Goal: Information Seeking & Learning: Learn about a topic

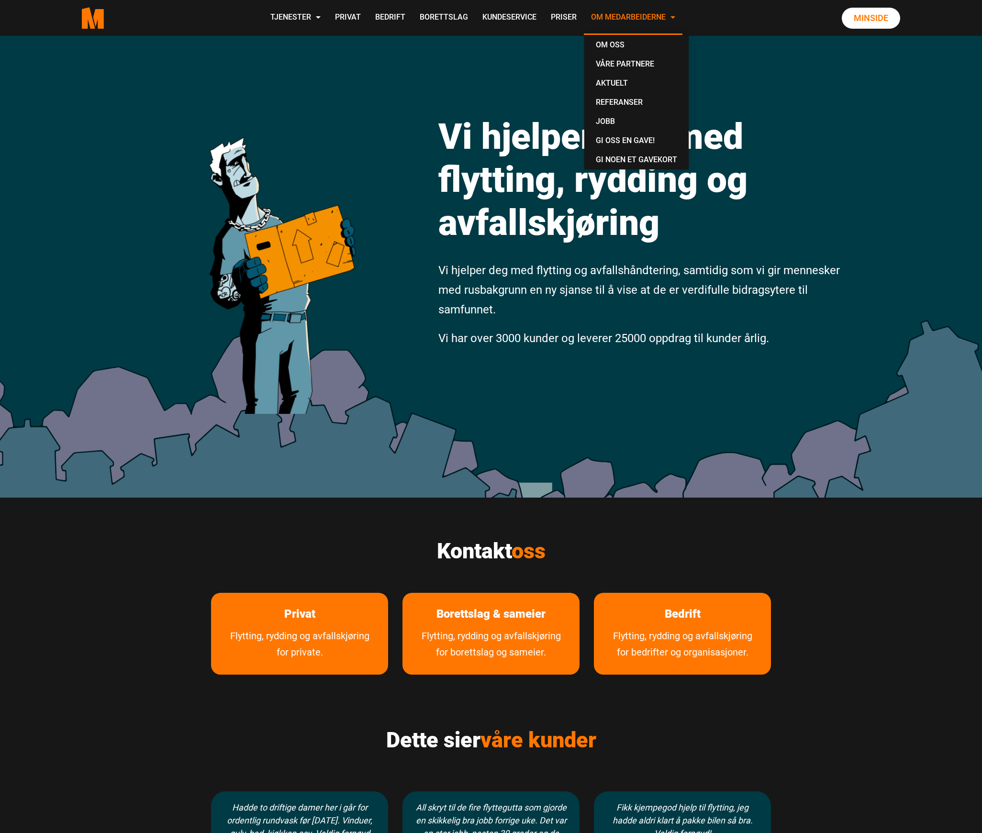
click at [665, 20] on link "Om Medarbeiderne" at bounding box center [633, 18] width 99 height 34
click at [635, 44] on link "Om oss" at bounding box center [636, 44] width 97 height 19
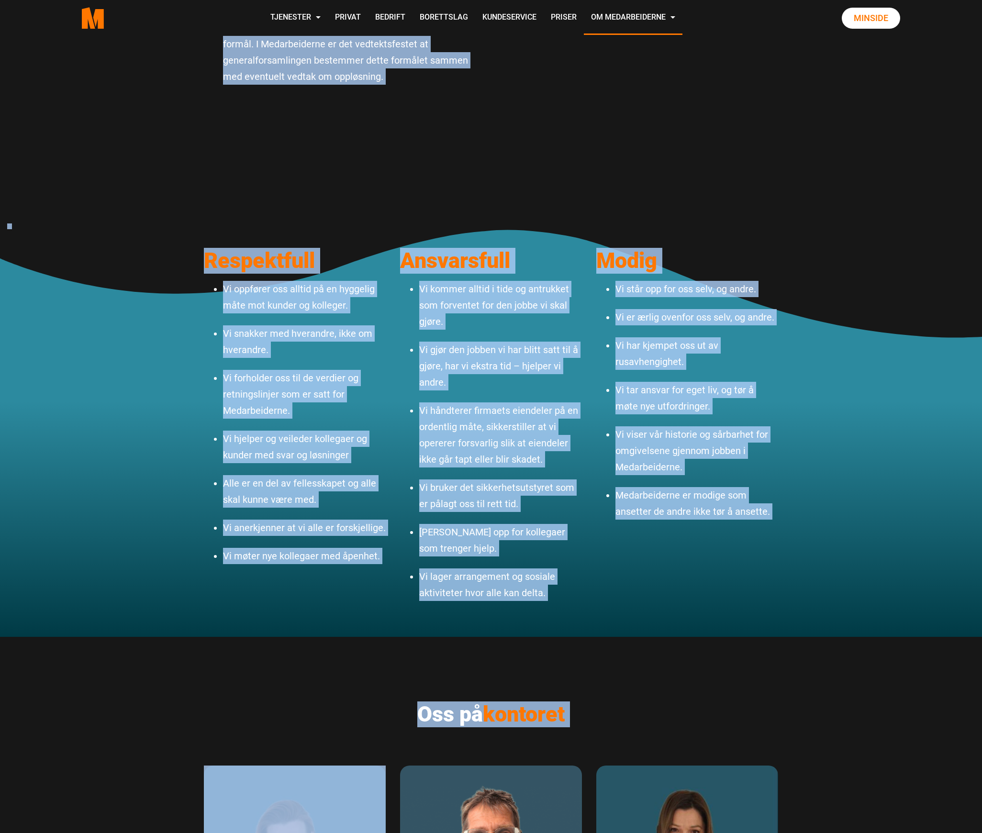
scroll to position [919, 0]
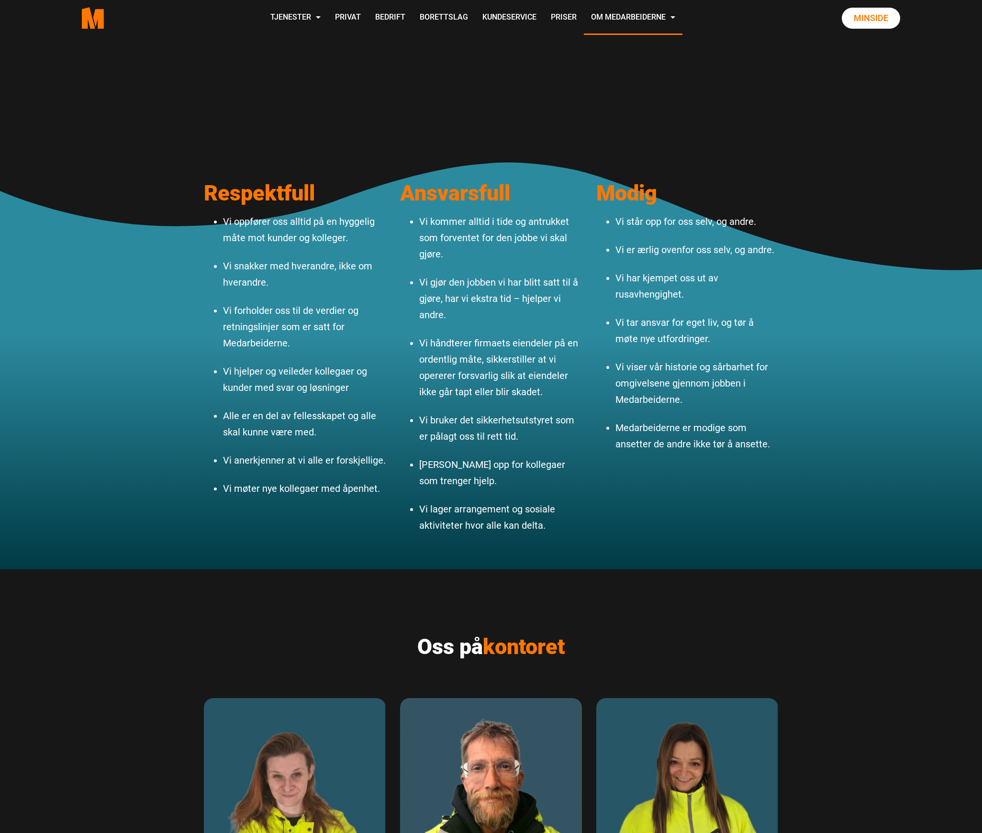
drag, startPoint x: 200, startPoint y: 324, endPoint x: 430, endPoint y: 127, distance: 302.7
click at [430, 127] on div "Om Medarbeiderne Vi ansetter ikke folk for å levere tjenester. Vi leverer tjene…" at bounding box center [490, 648] width 967 height 3062
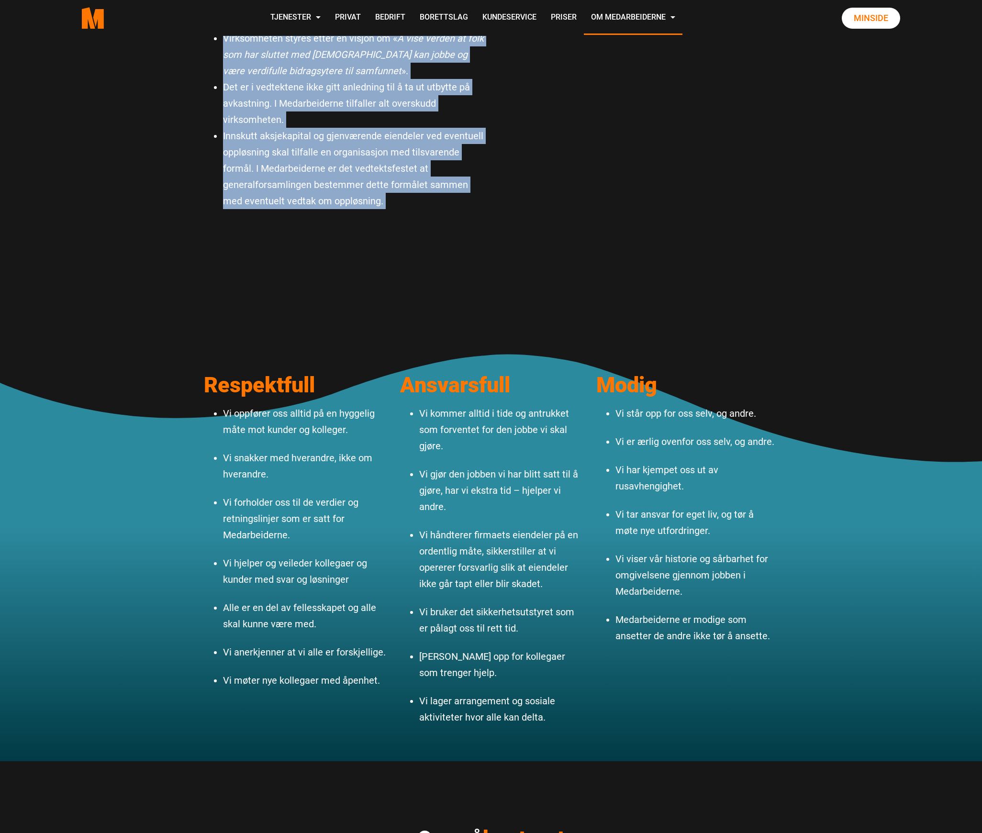
scroll to position [664, 0]
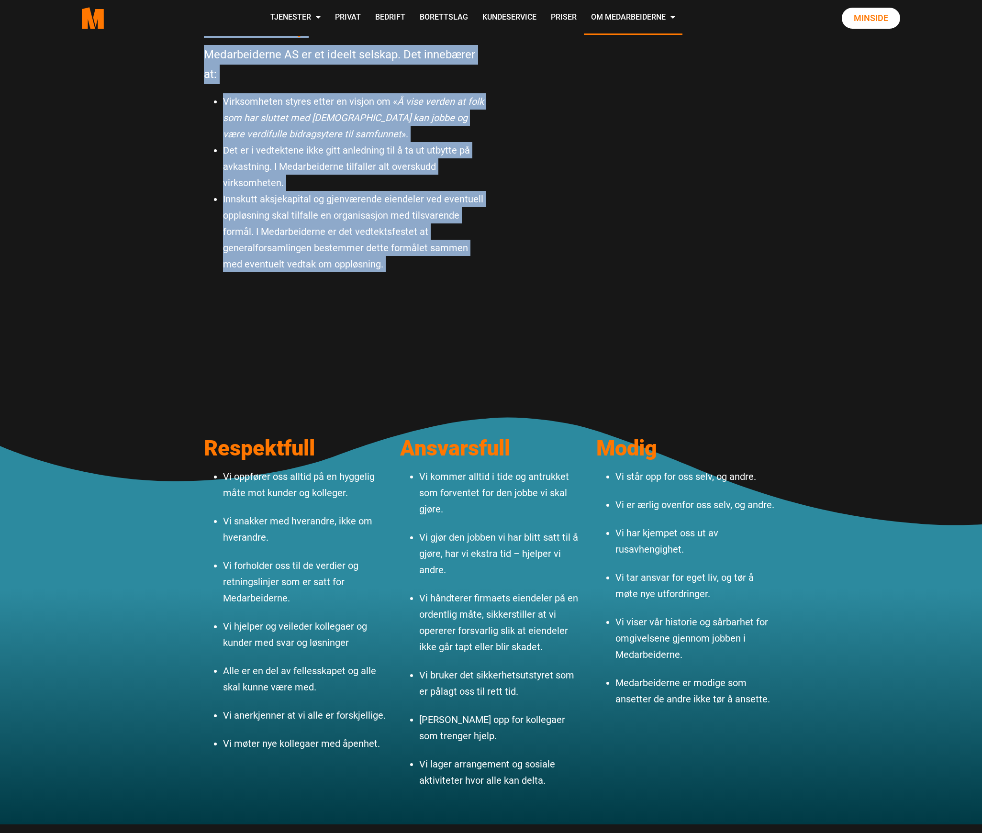
copy div "Rusfritt arbeid Vi beviser hver eneste dag at man kan få lojale og flinke arbei…"
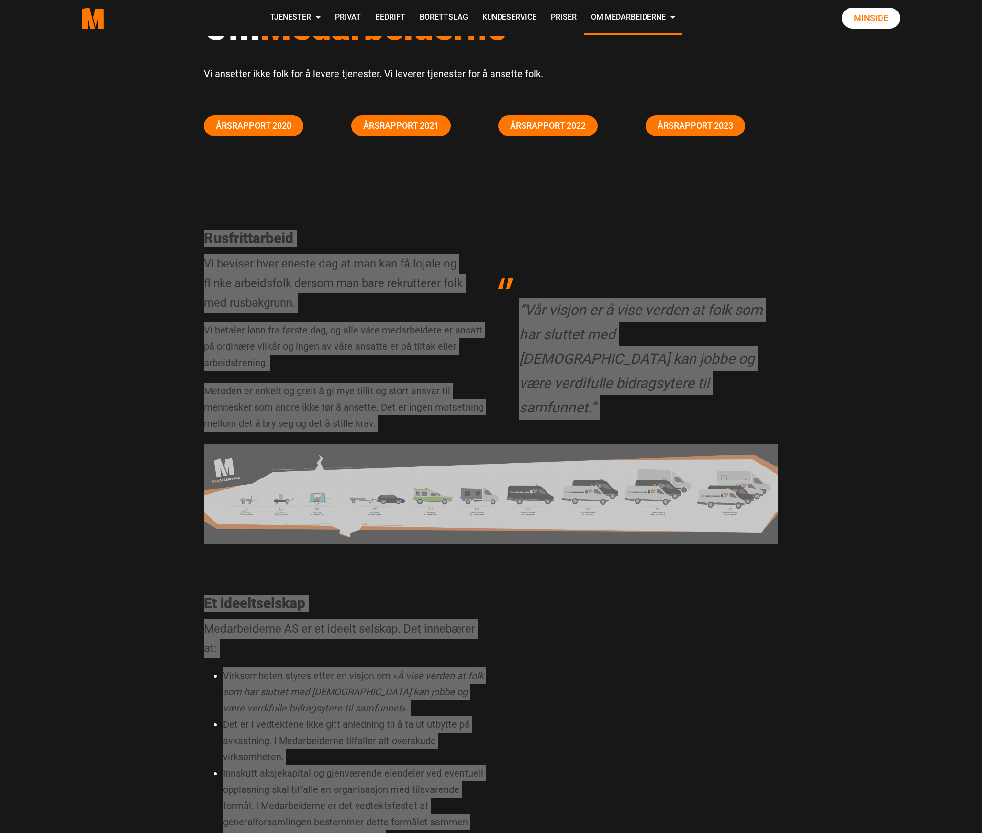
scroll to position [0, 0]
